Goal: Task Accomplishment & Management: Manage account settings

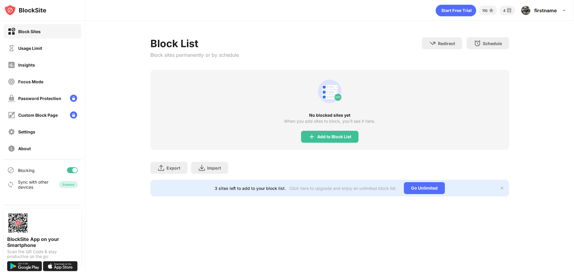
click at [333, 134] on div "Add to Block List" at bounding box center [329, 137] width 57 height 12
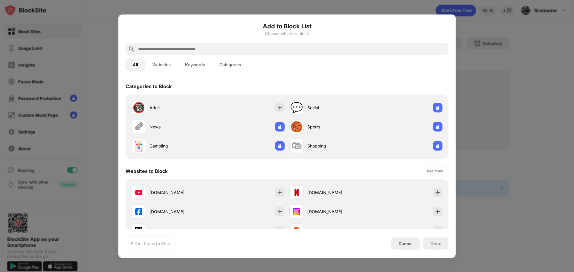
click at [219, 48] on input "text" at bounding box center [292, 48] width 309 height 7
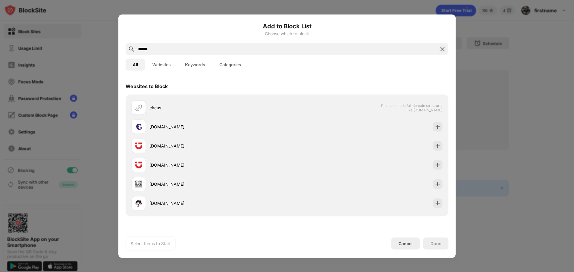
type input "******"
click at [194, 63] on button "Keywords" at bounding box center [195, 65] width 34 height 12
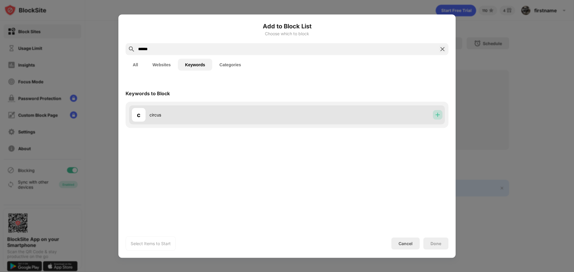
click at [434, 115] on div at bounding box center [438, 115] width 10 height 10
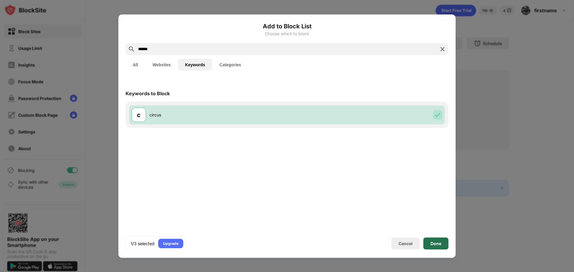
click at [434, 246] on div "Done" at bounding box center [436, 243] width 11 height 5
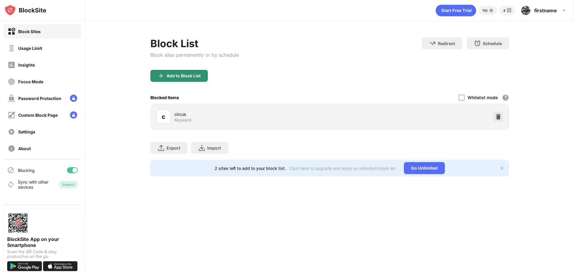
click at [175, 77] on div "Add to Block List" at bounding box center [184, 76] width 34 height 5
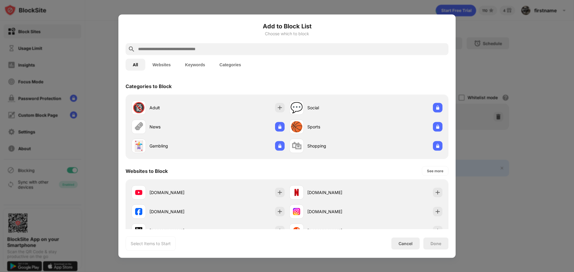
click at [200, 52] on input "text" at bounding box center [292, 48] width 309 height 7
click at [186, 63] on button "Keywords" at bounding box center [195, 65] width 34 height 12
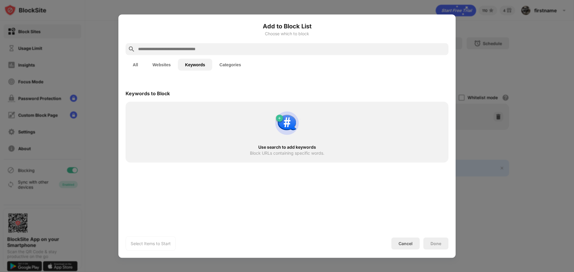
click at [193, 44] on div at bounding box center [287, 49] width 323 height 12
click at [199, 48] on input "text" at bounding box center [292, 48] width 309 height 7
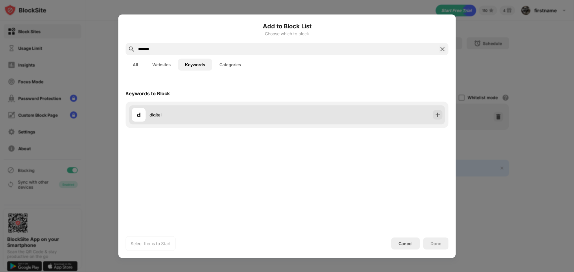
type input "*******"
click at [435, 116] on div at bounding box center [438, 115] width 10 height 10
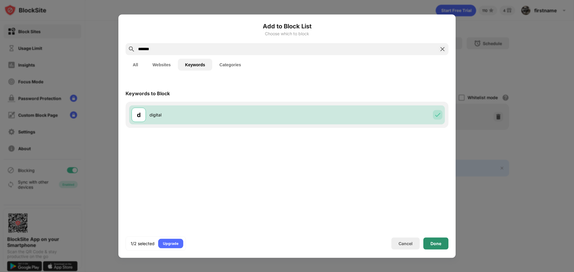
click at [429, 240] on div "Done" at bounding box center [435, 244] width 25 height 12
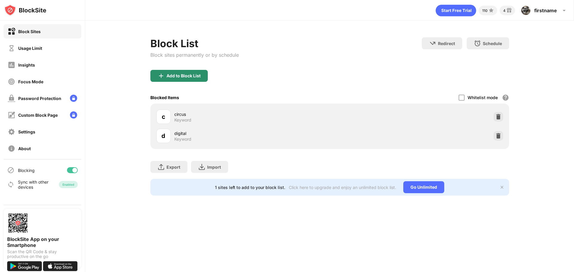
click at [186, 75] on div "Add to Block List" at bounding box center [184, 76] width 34 height 5
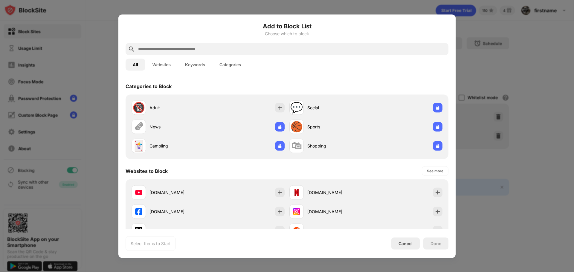
click at [205, 64] on button "Keywords" at bounding box center [195, 65] width 34 height 12
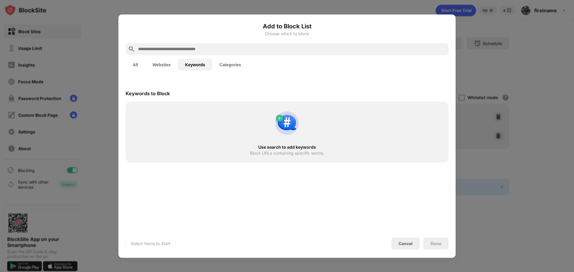
click at [217, 53] on div at bounding box center [287, 49] width 323 height 12
click at [230, 45] on div at bounding box center [287, 49] width 323 height 12
click at [229, 45] on input "text" at bounding box center [292, 48] width 309 height 7
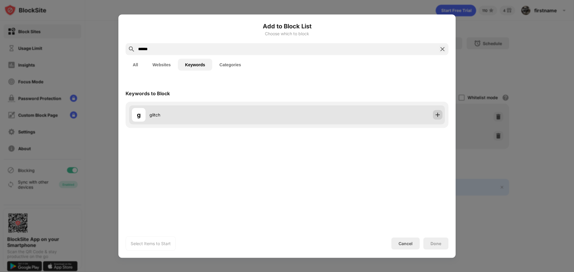
type input "******"
click at [436, 117] on img at bounding box center [438, 115] width 6 height 6
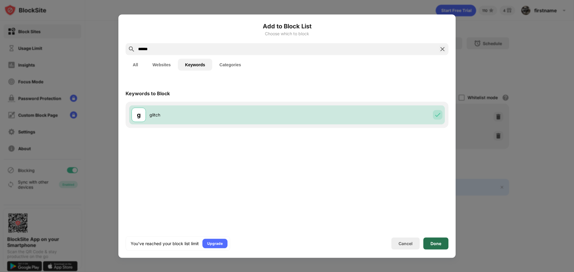
click at [434, 242] on div "Done" at bounding box center [436, 243] width 11 height 5
